Goal: Obtain resource: Download file/media

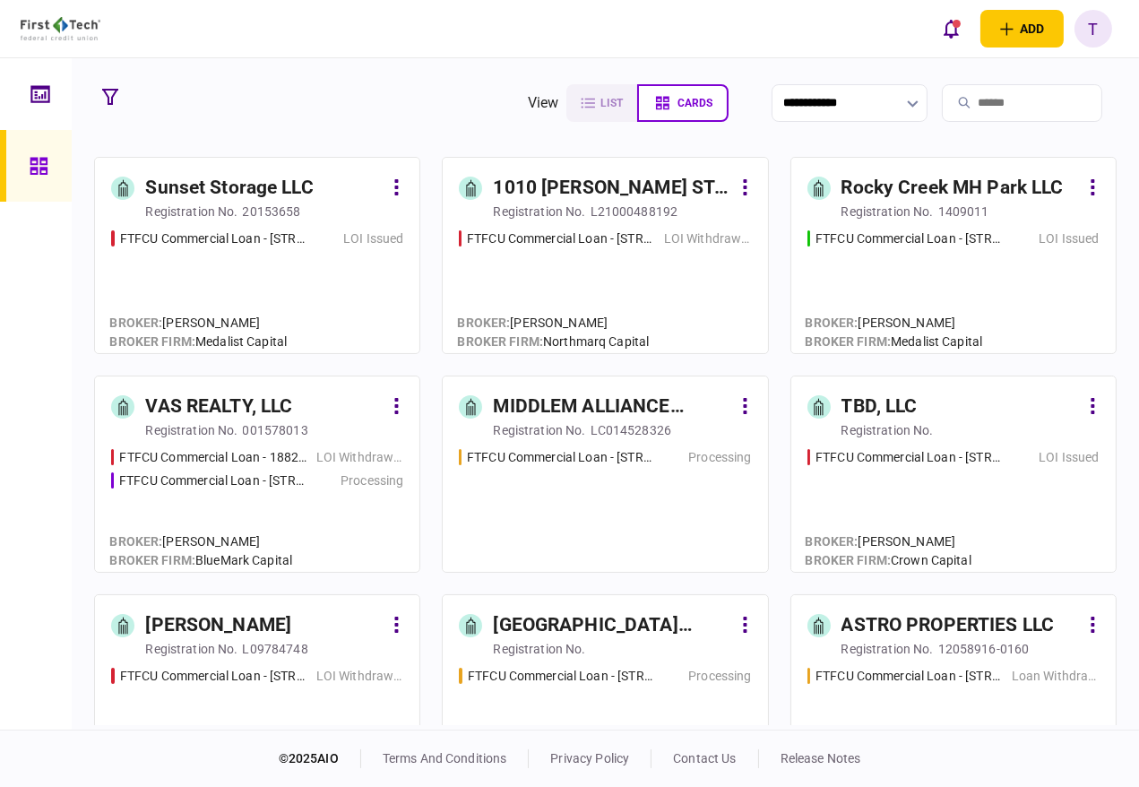
click at [1001, 99] on input "search" at bounding box center [1022, 103] width 160 height 38
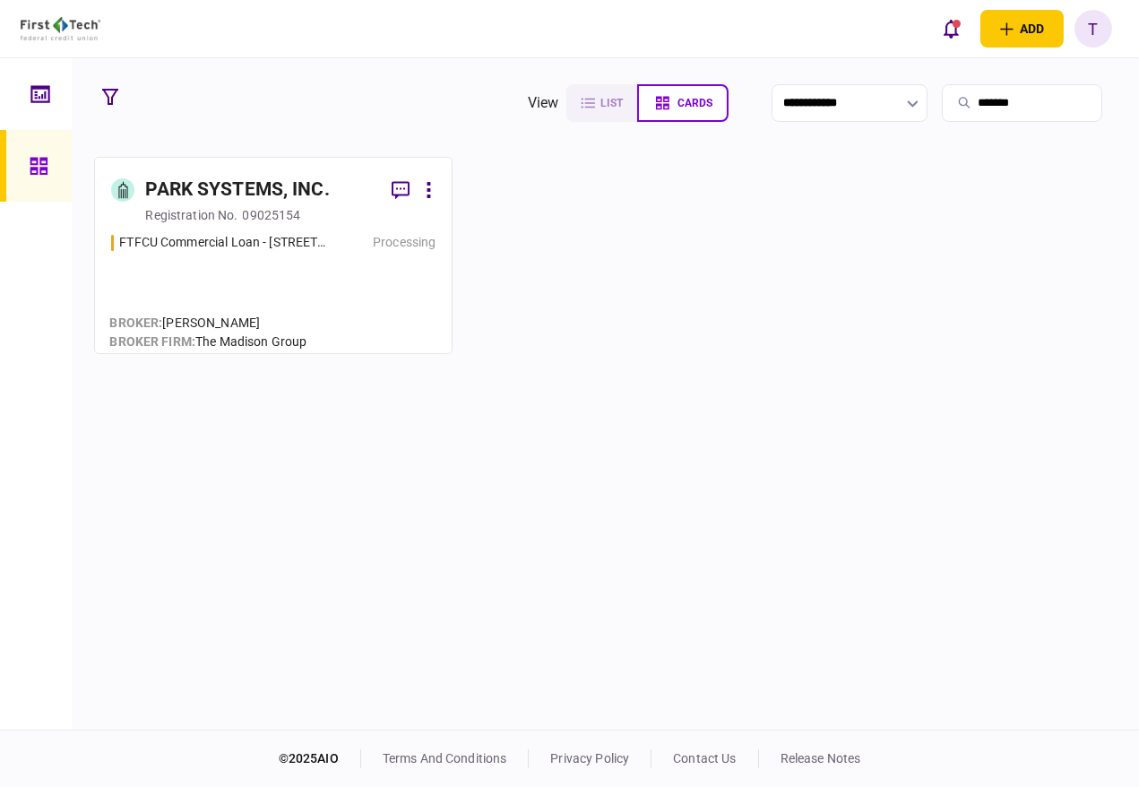
type input "*******"
click at [171, 184] on div "PARK SYSTEMS, INC." at bounding box center [237, 190] width 184 height 29
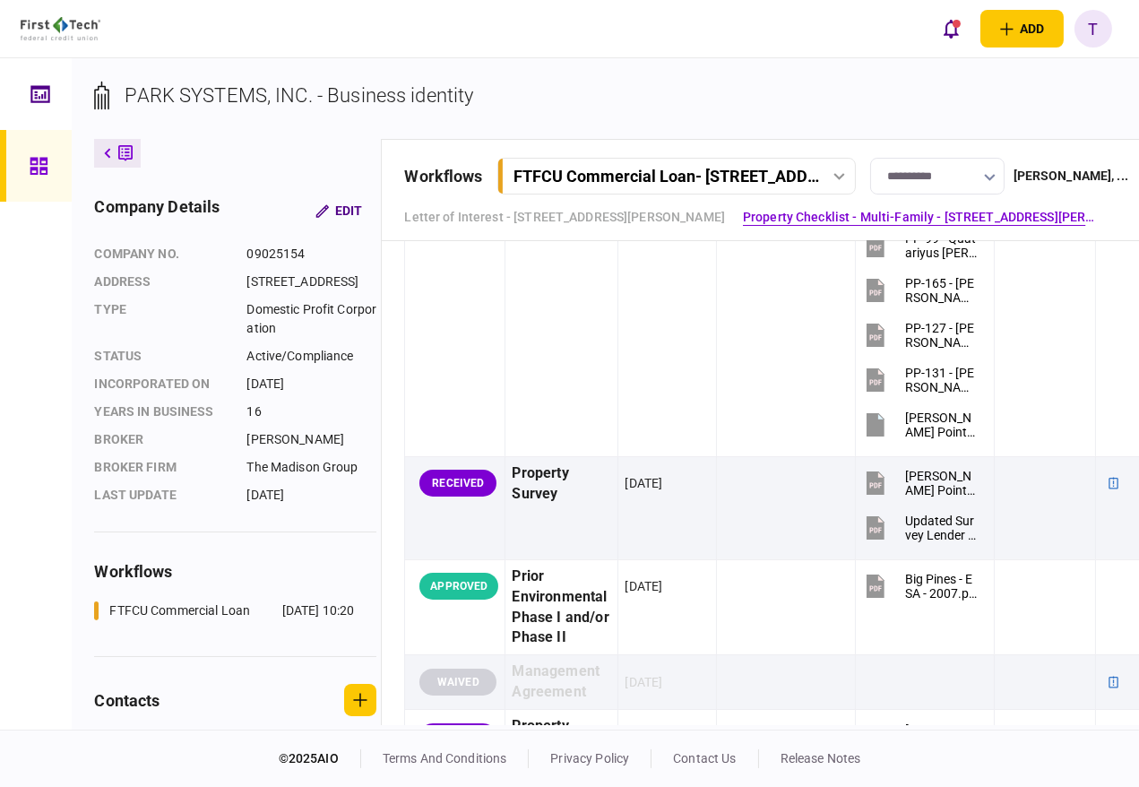
scroll to position [1593, 0]
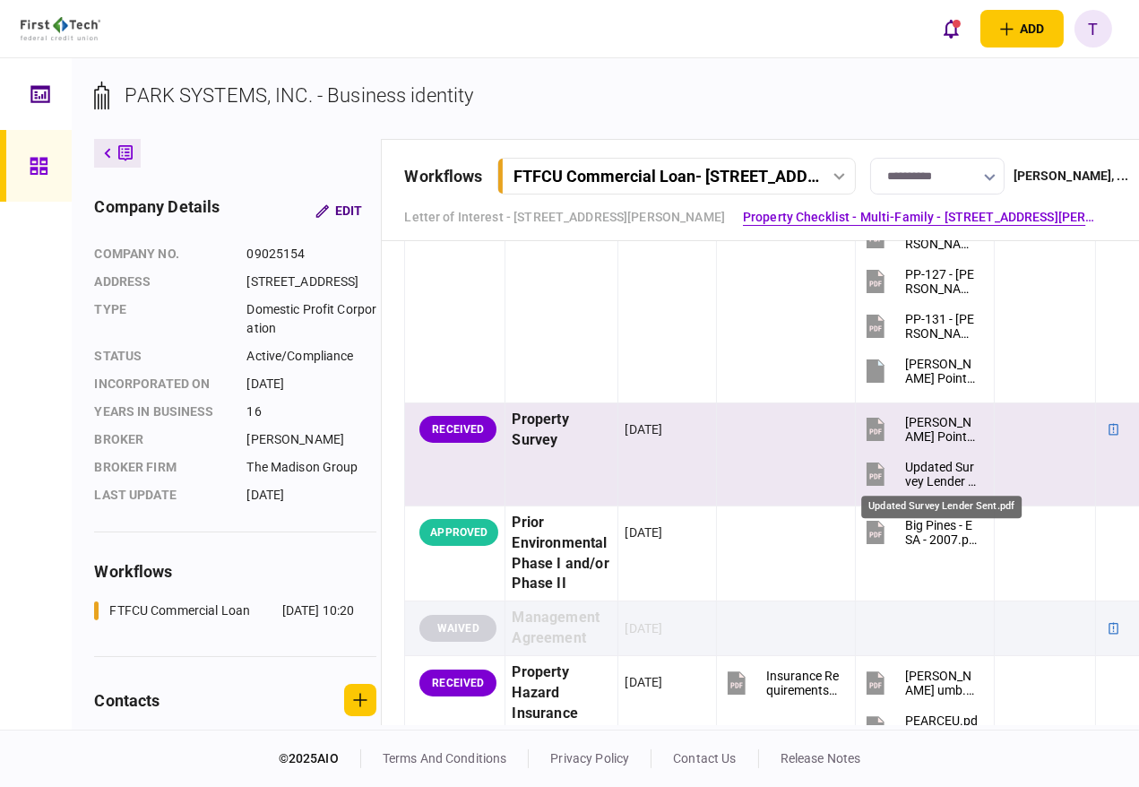
click at [935, 460] on div "Updated Survey Lender Sent.pdf" at bounding box center [941, 474] width 73 height 29
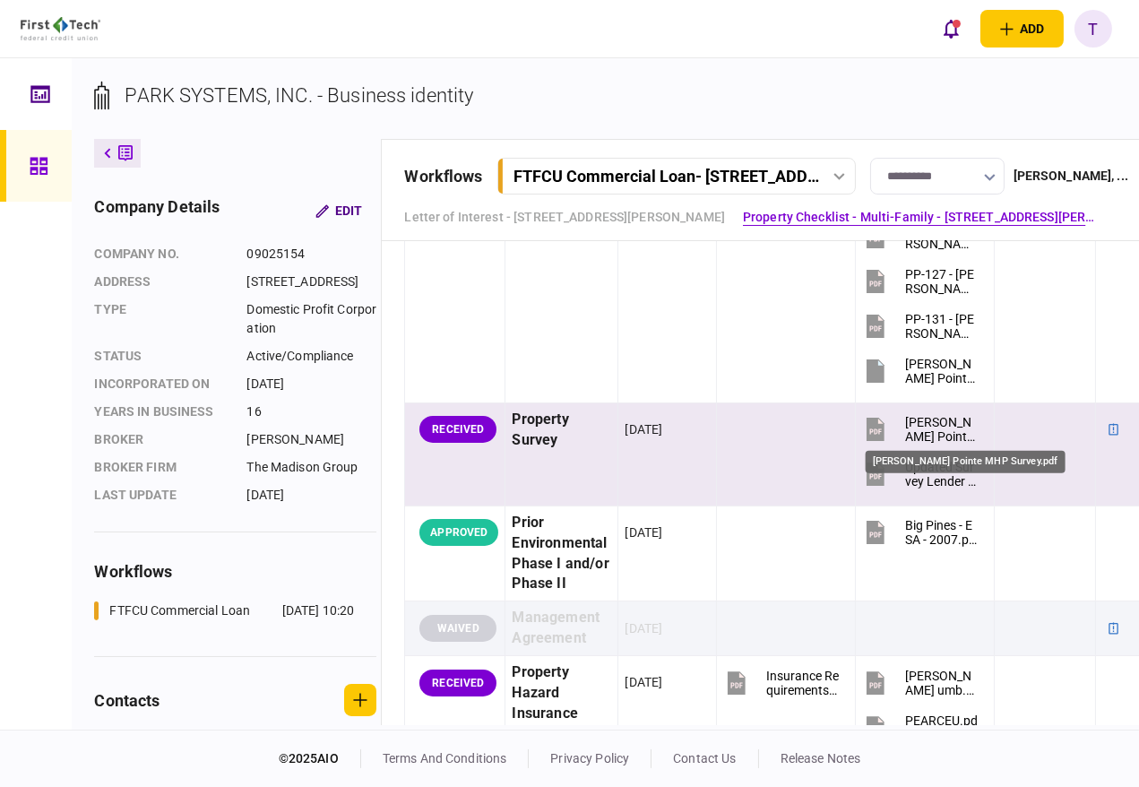
click at [942, 423] on div "[PERSON_NAME] Pointe MHP Survey.pdf" at bounding box center [941, 429] width 73 height 29
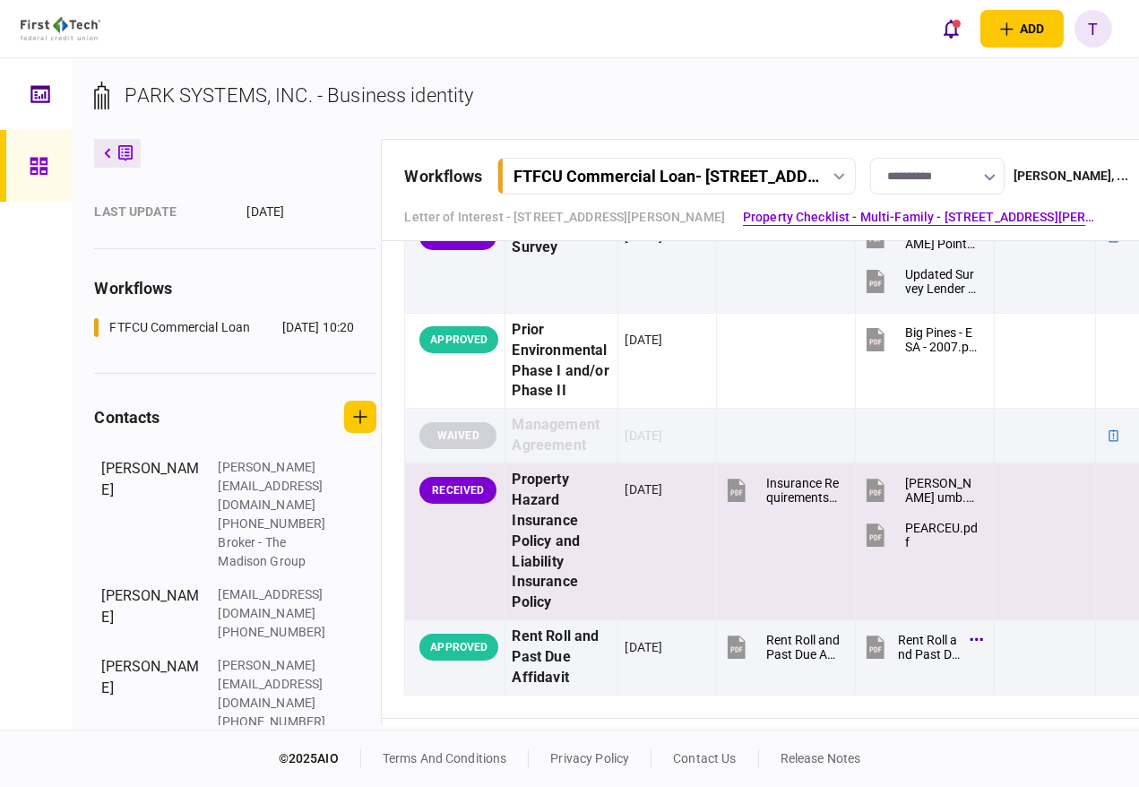
scroll to position [1792, 0]
